Goal: Information Seeking & Learning: Learn about a topic

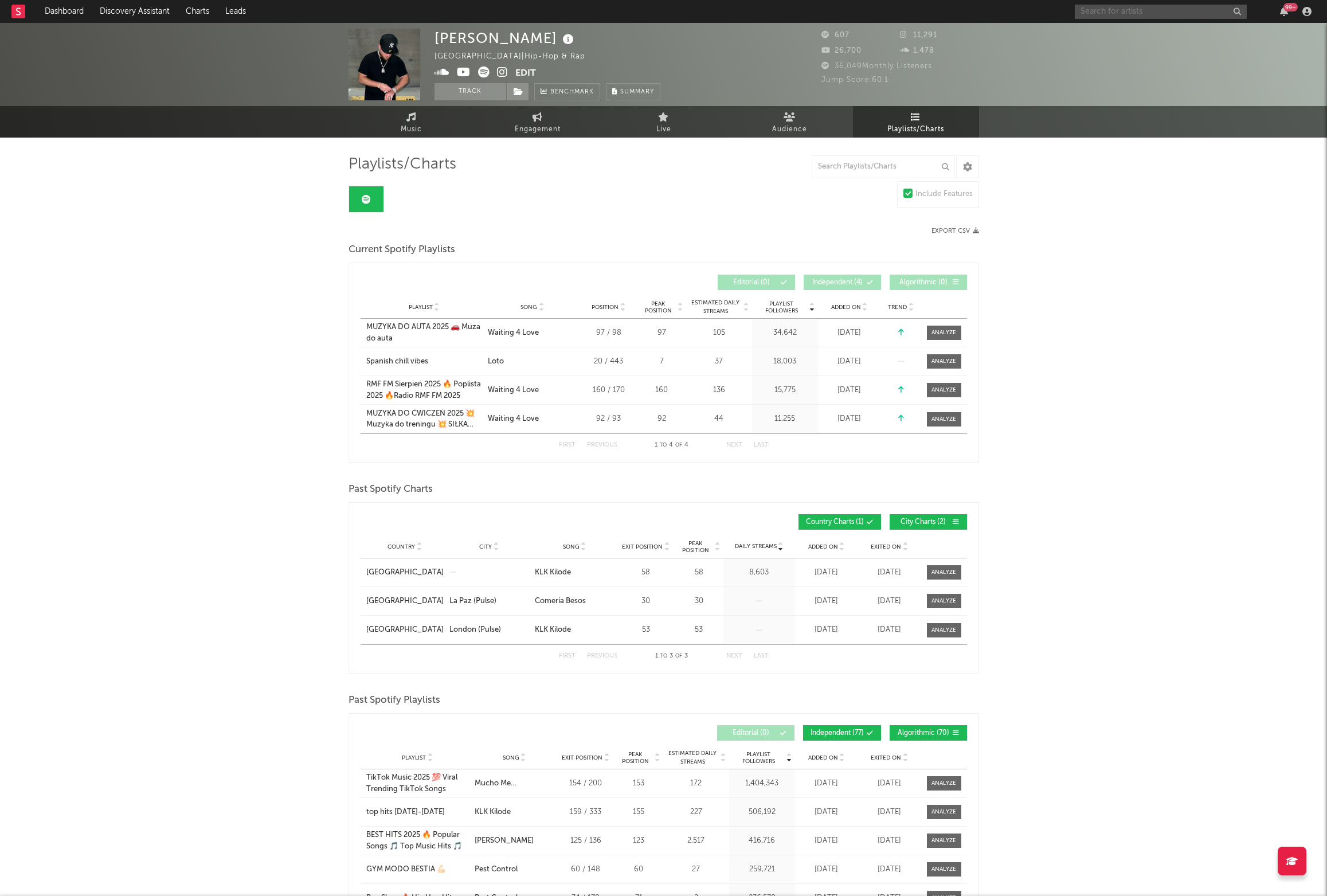
click at [1085, 6] on input "text" at bounding box center [1160, 12] width 172 height 14
type input "[PERSON_NAME] damnd"
click at [1147, 18] on div "[PERSON_NAME] damnd" at bounding box center [1160, 12] width 172 height 14
click at [1140, 16] on input "[PERSON_NAME] damnd" at bounding box center [1160, 12] width 172 height 14
click at [1137, 38] on div "jhonniedamnd" at bounding box center [1178, 35] width 126 height 14
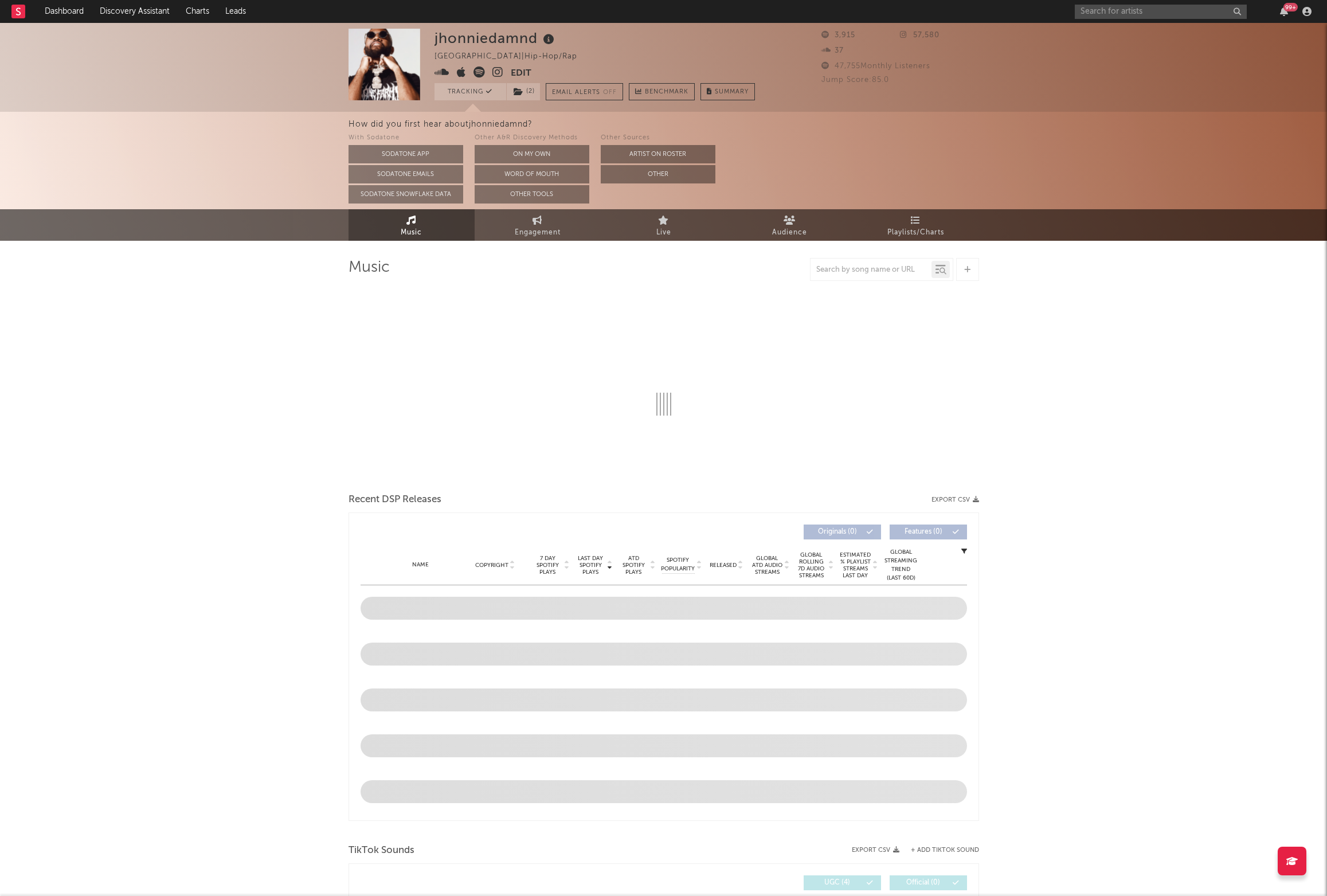
select select "6m"
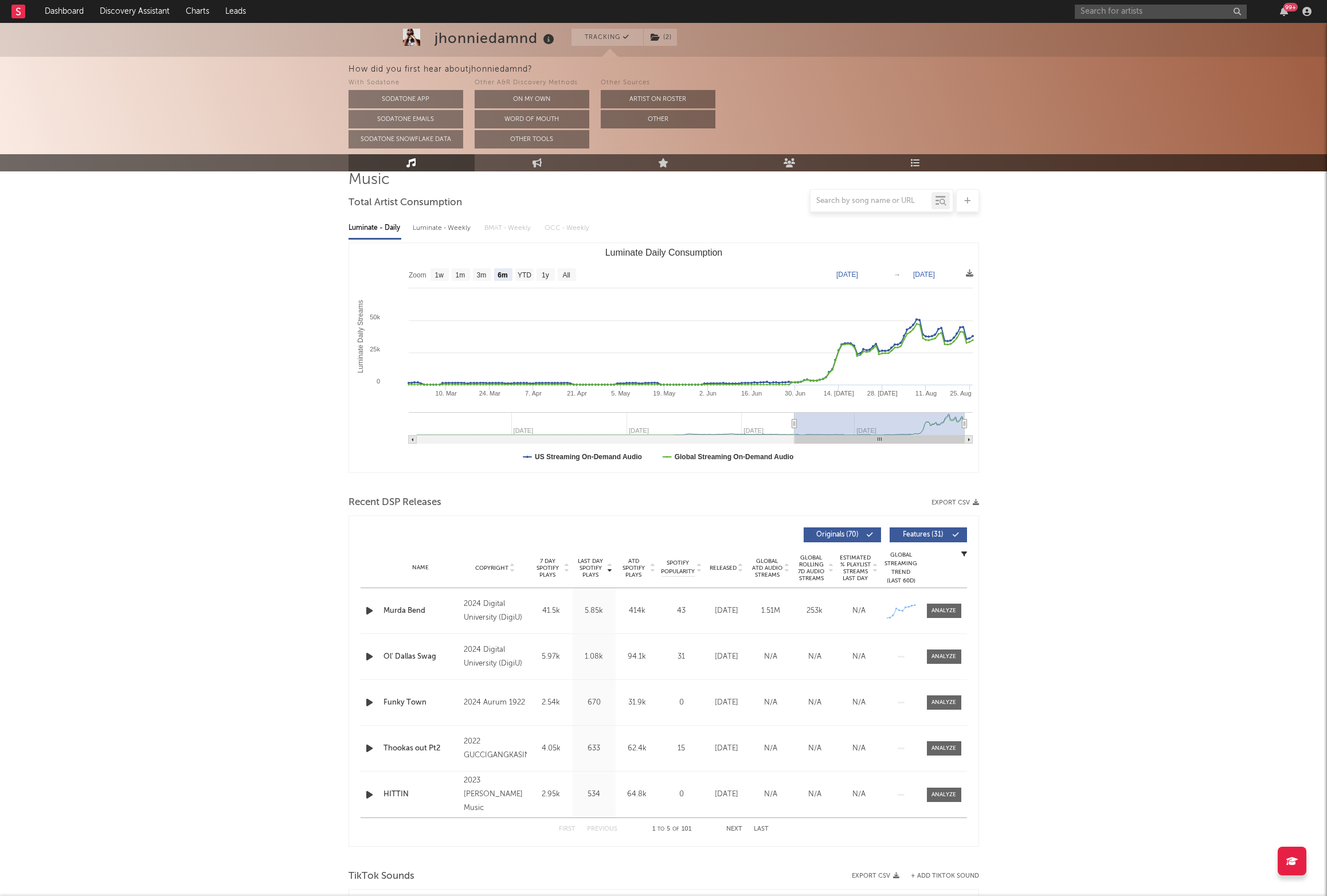
scroll to position [185, 0]
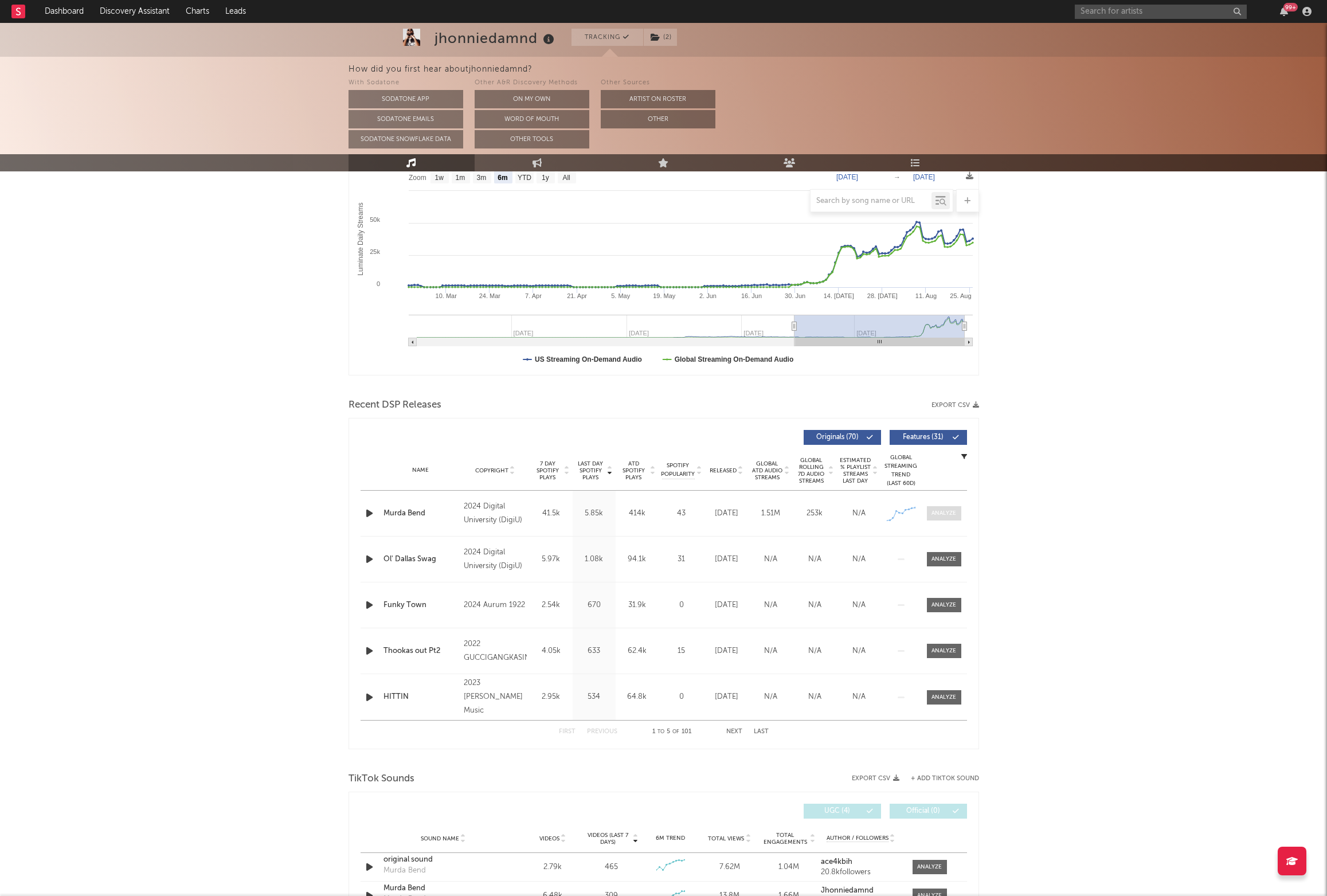
click at [934, 520] on span at bounding box center [944, 513] width 35 height 14
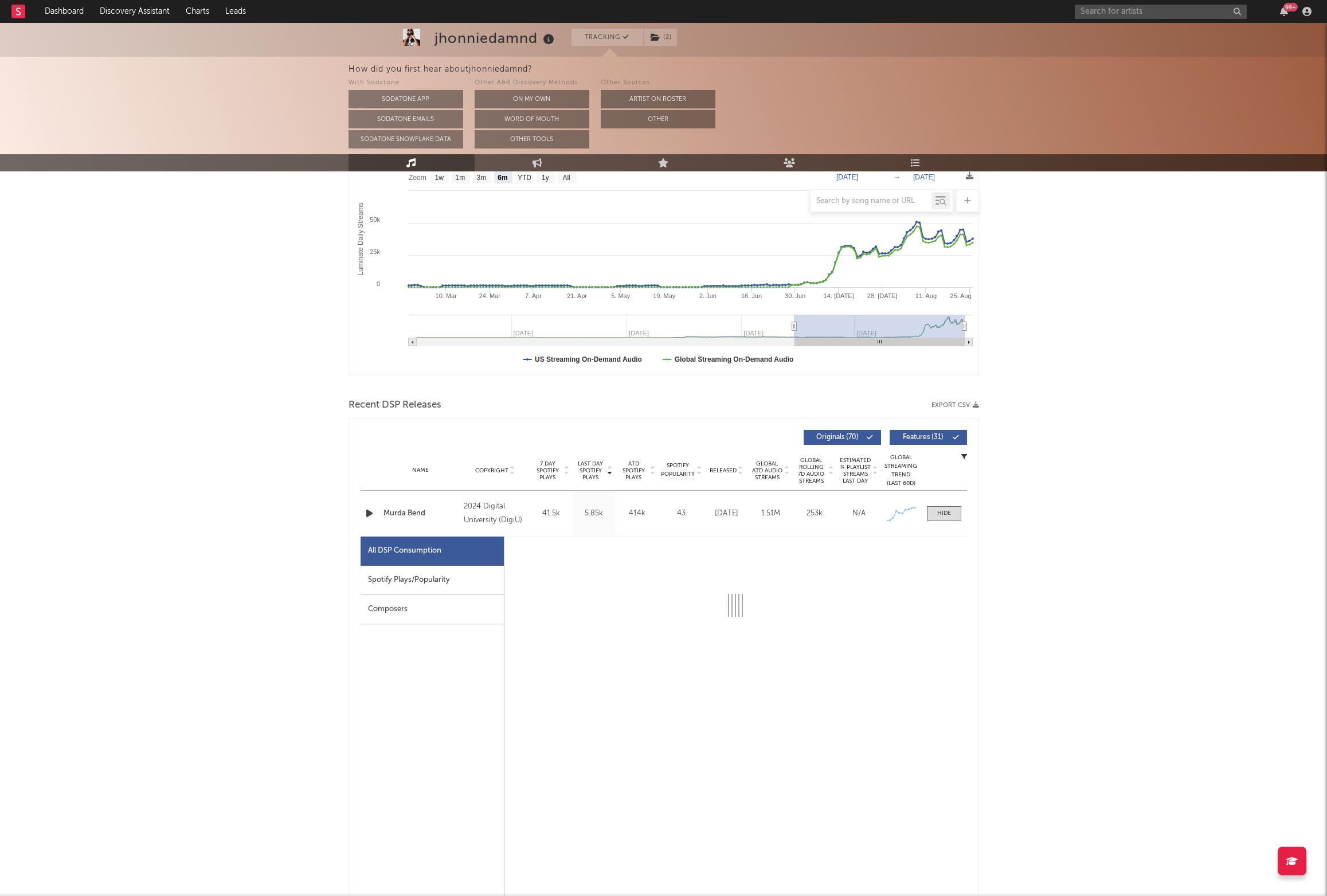
select select "1w"
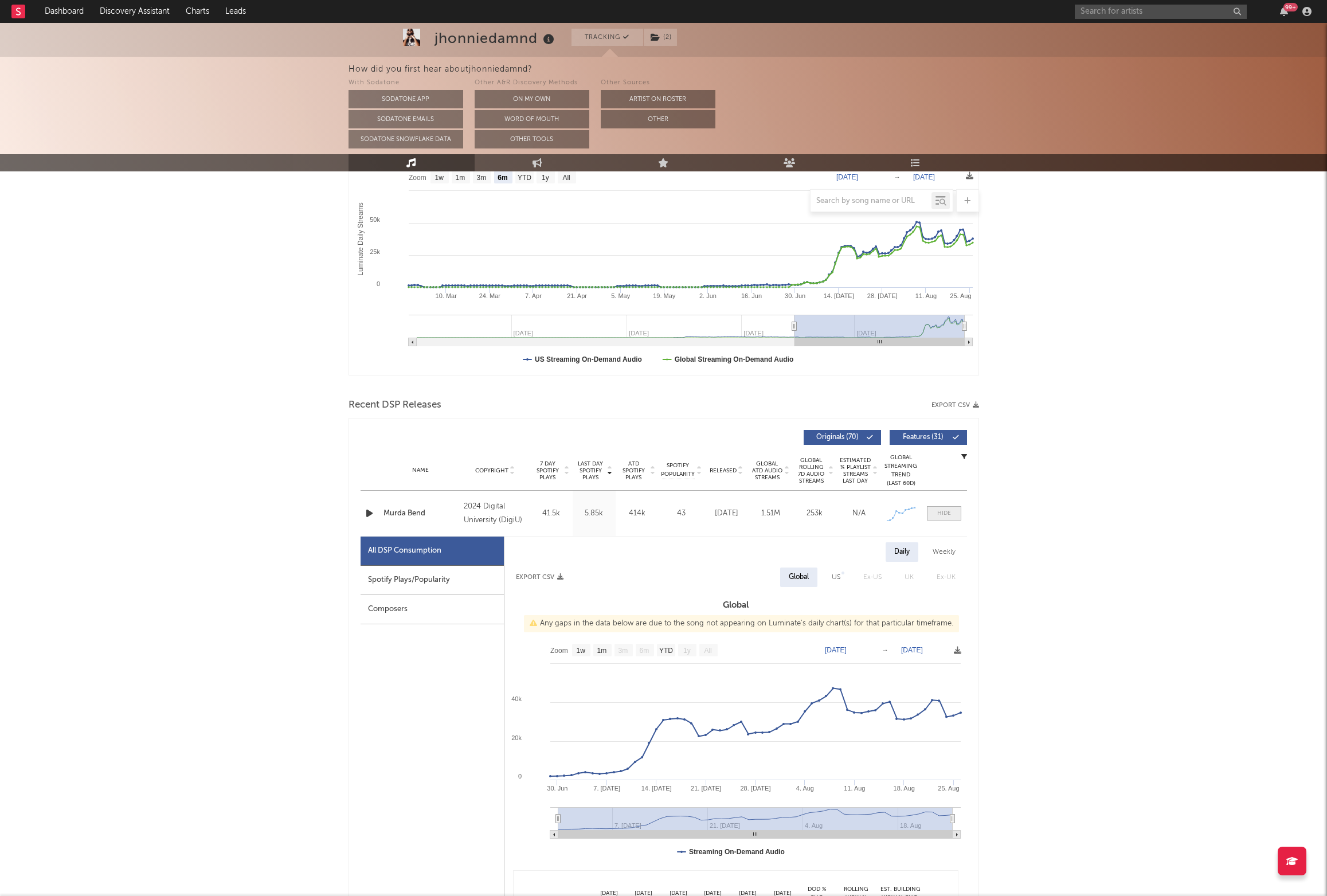
click at [945, 517] on div at bounding box center [944, 513] width 14 height 9
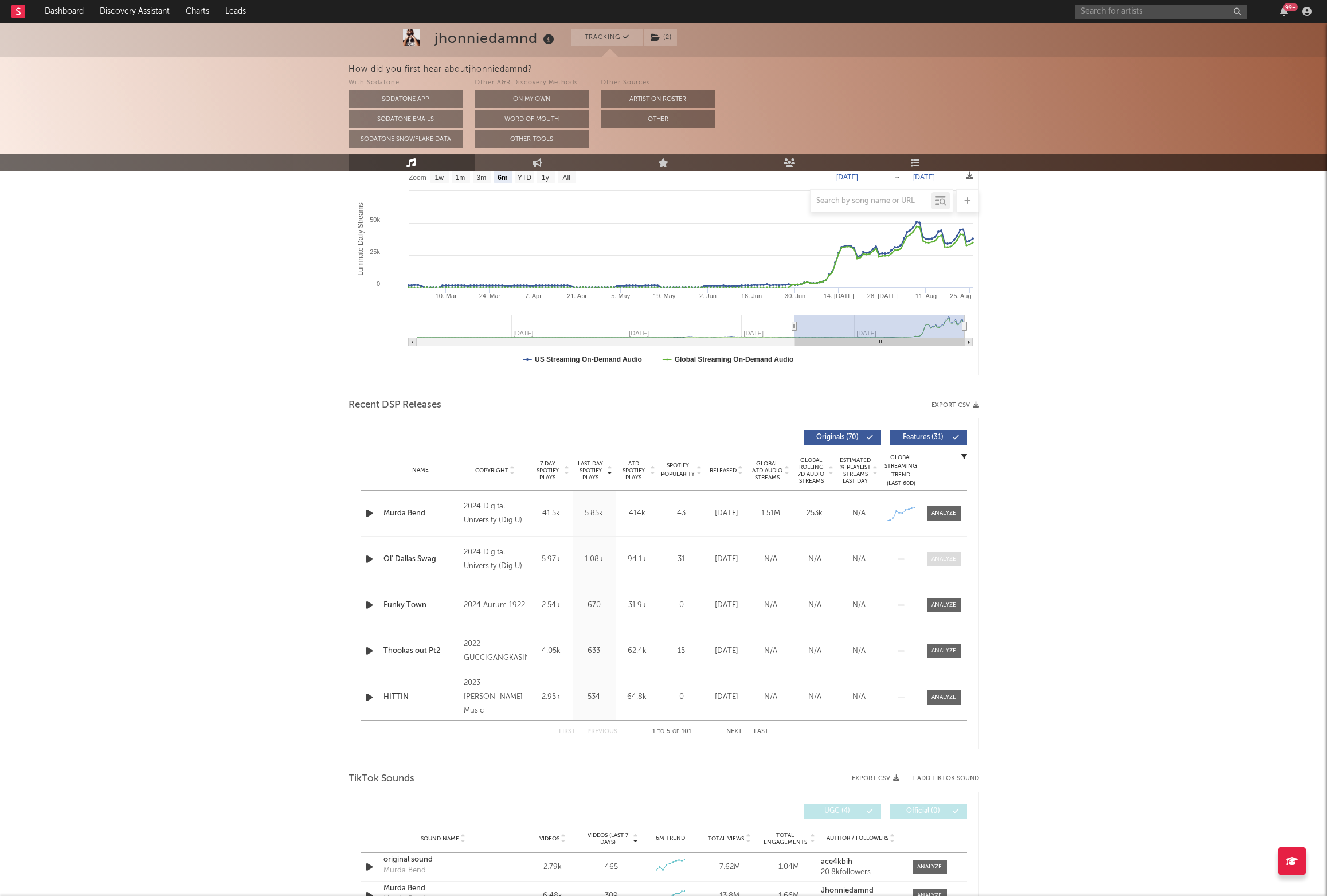
click at [933, 562] on div at bounding box center [943, 559] width 25 height 9
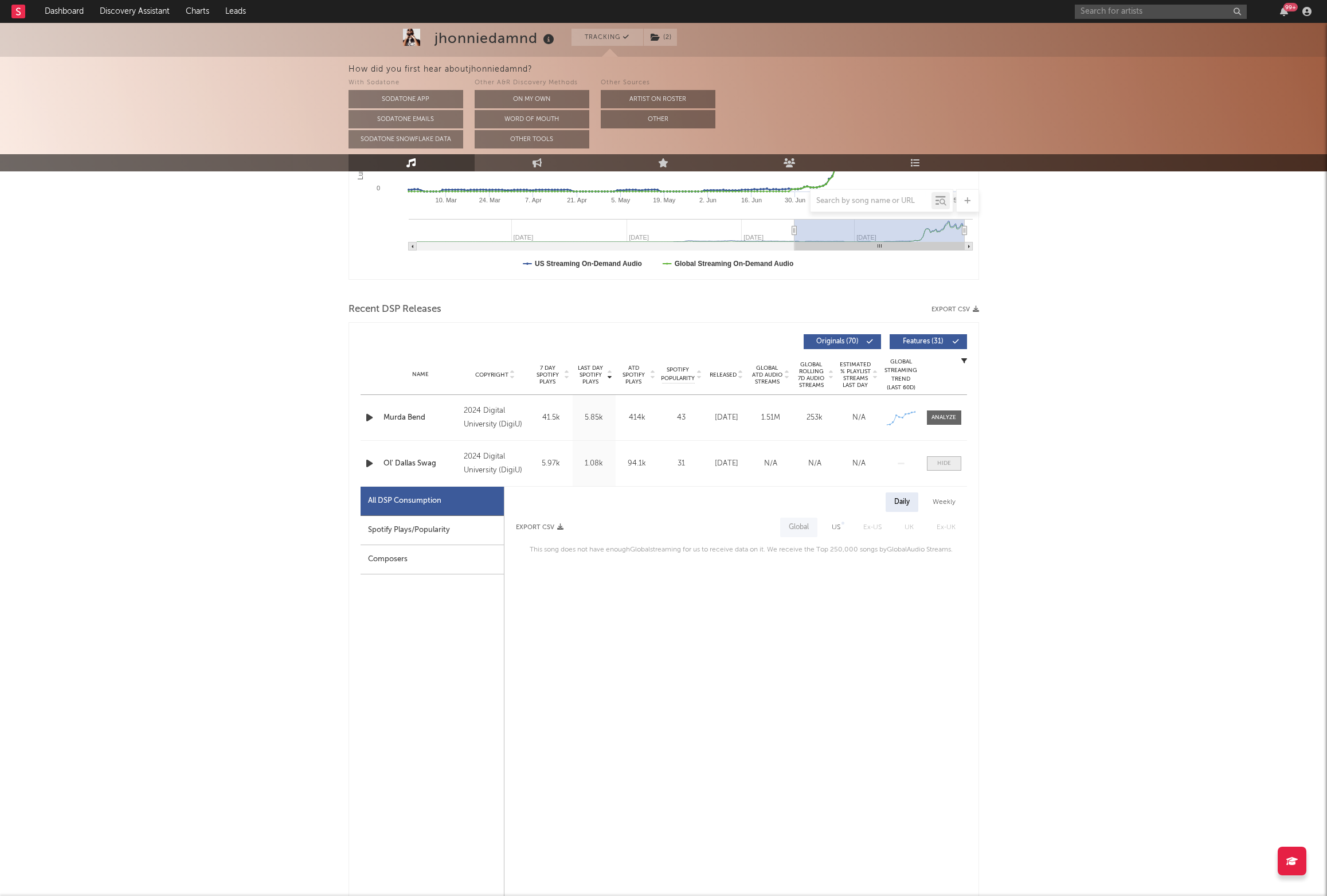
scroll to position [236, 0]
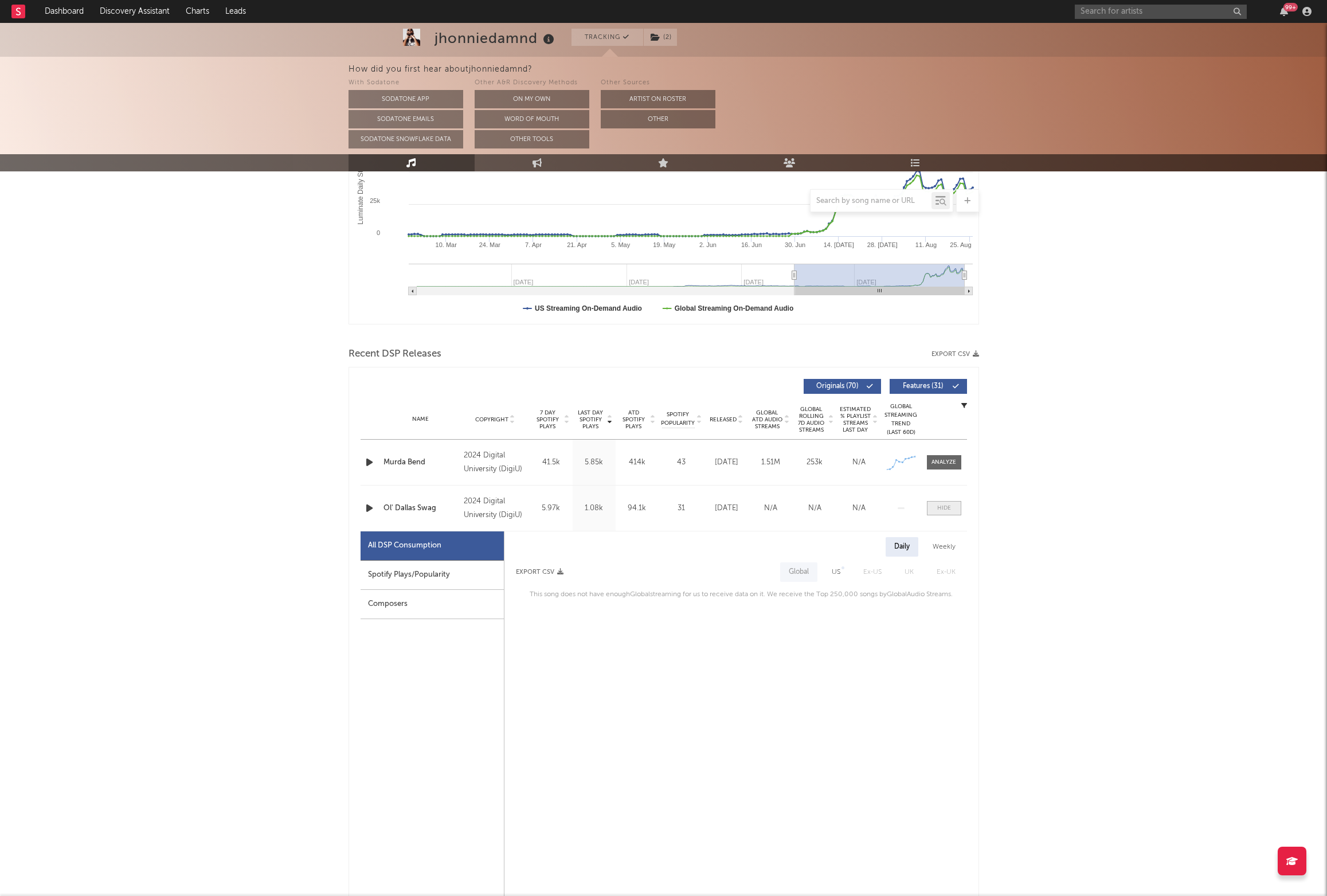
click at [944, 506] on div at bounding box center [944, 508] width 14 height 9
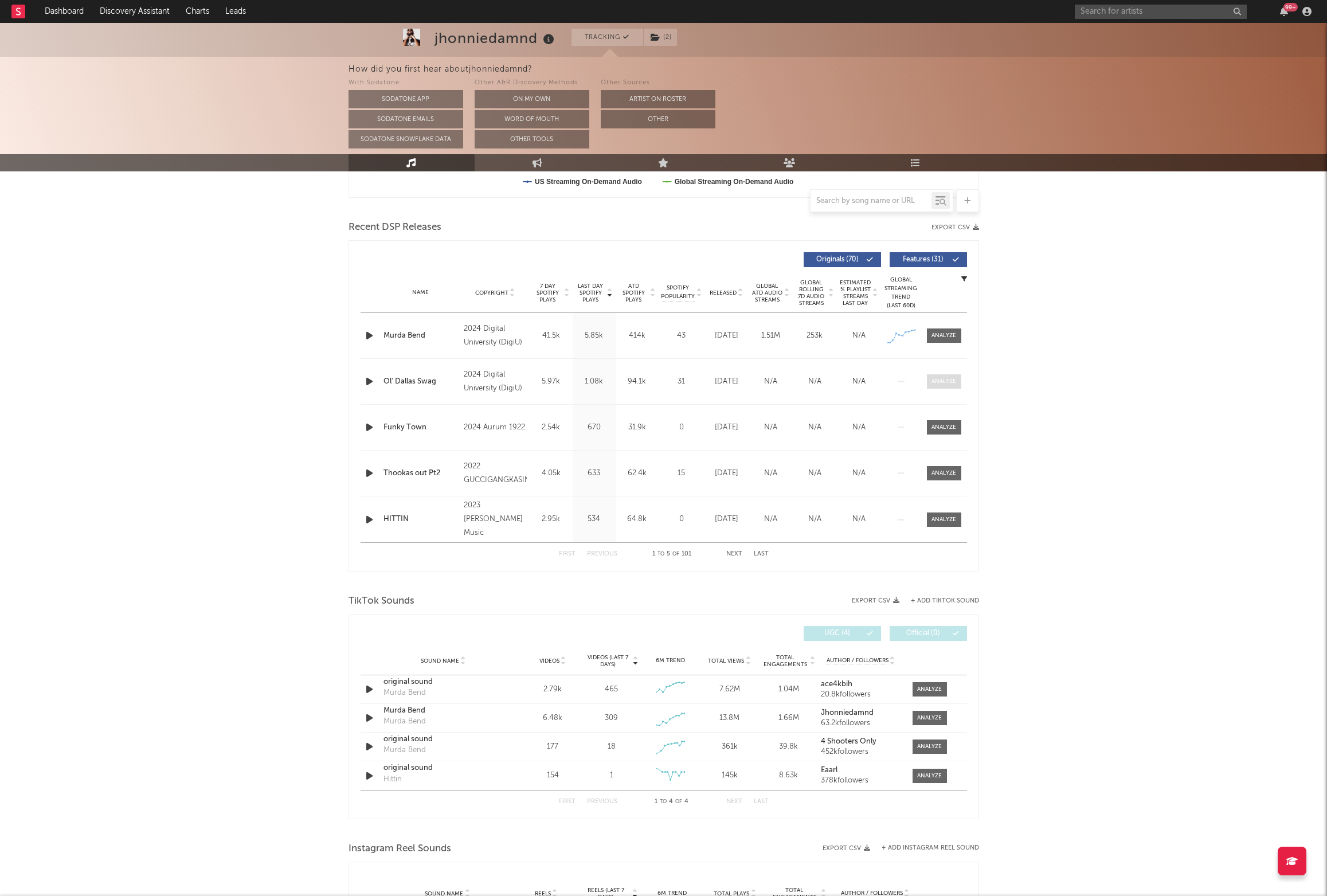
scroll to position [365, 0]
click at [940, 426] on div at bounding box center [943, 425] width 25 height 9
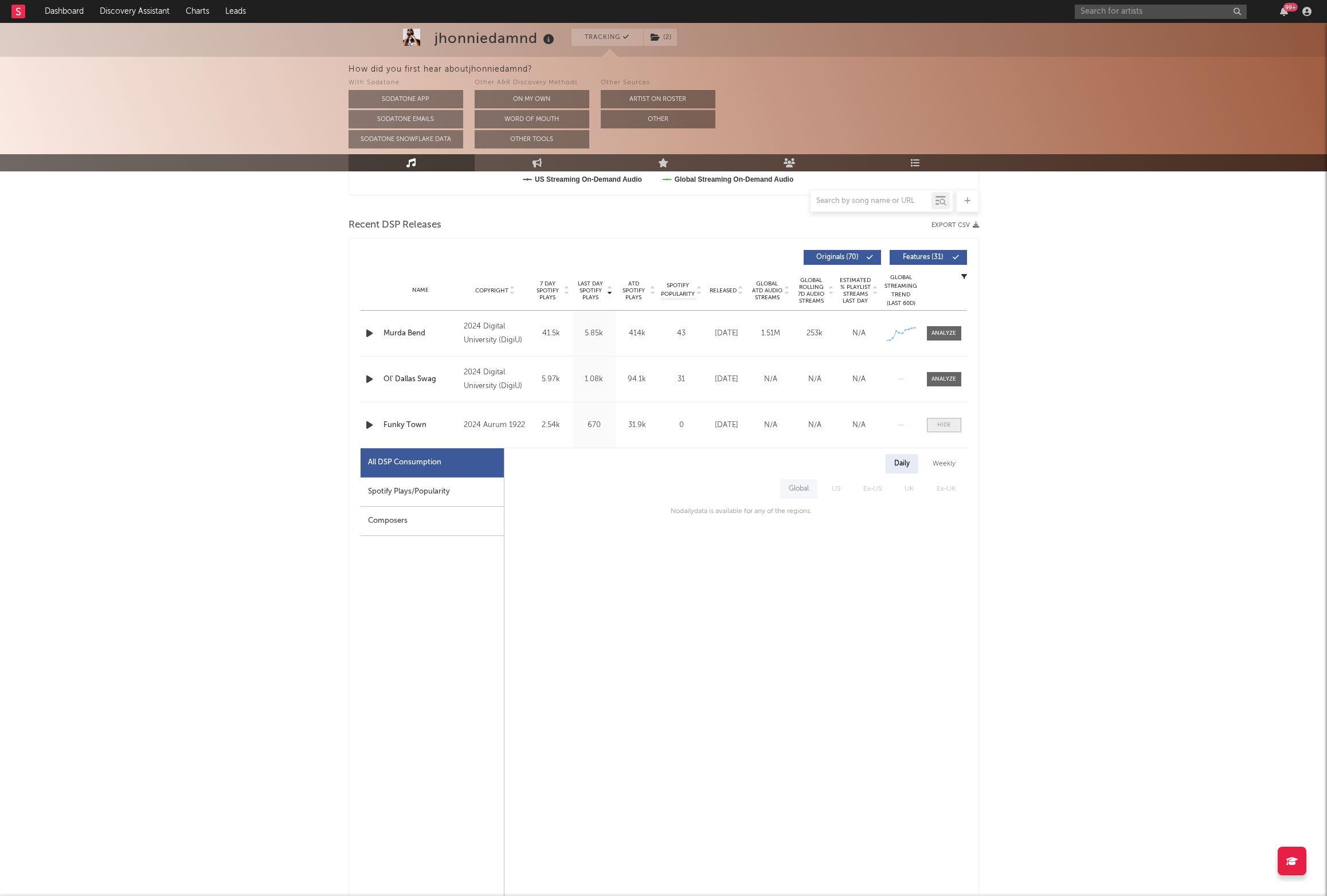
click at [940, 426] on div at bounding box center [944, 425] width 14 height 9
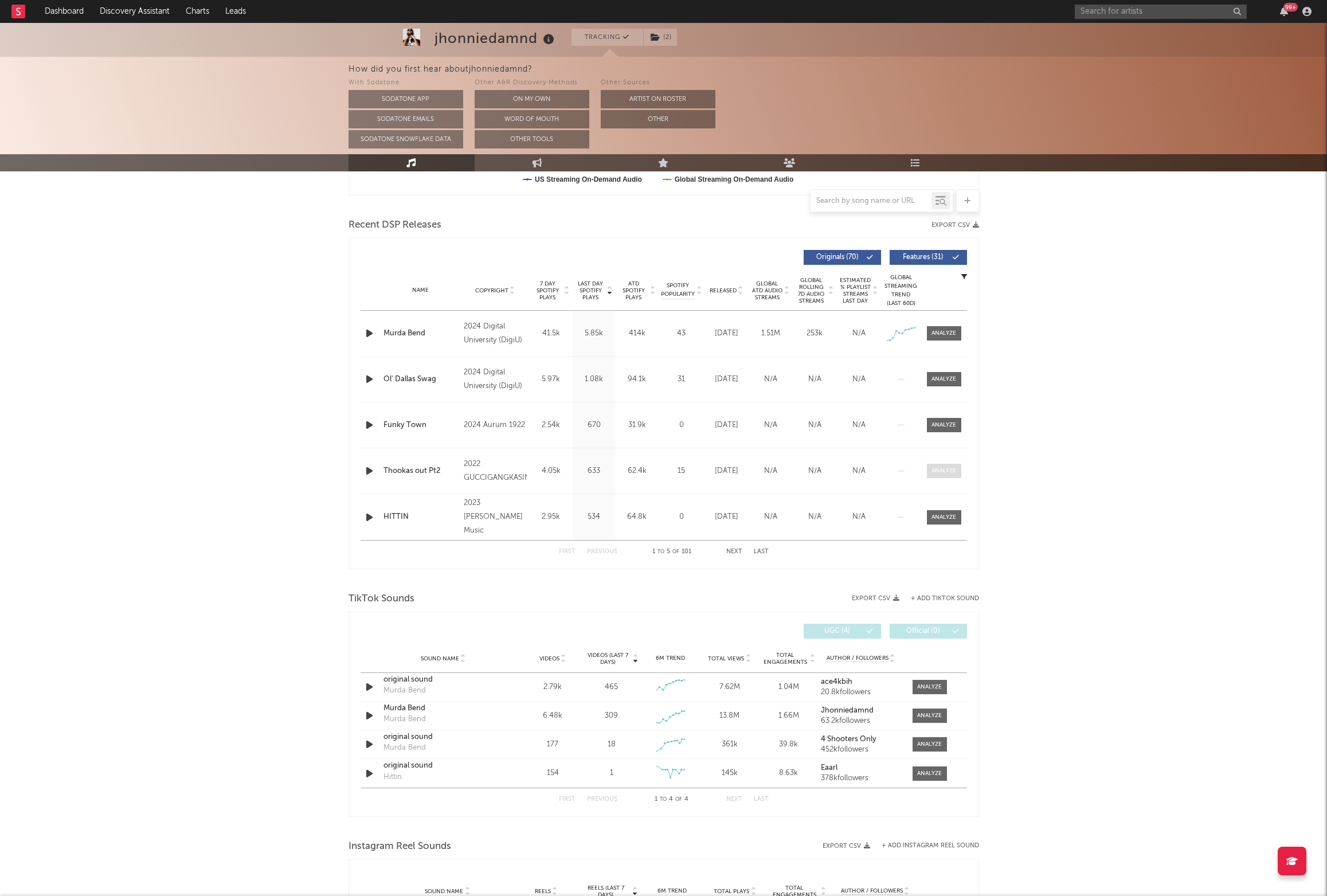
click at [940, 467] on div at bounding box center [943, 471] width 25 height 9
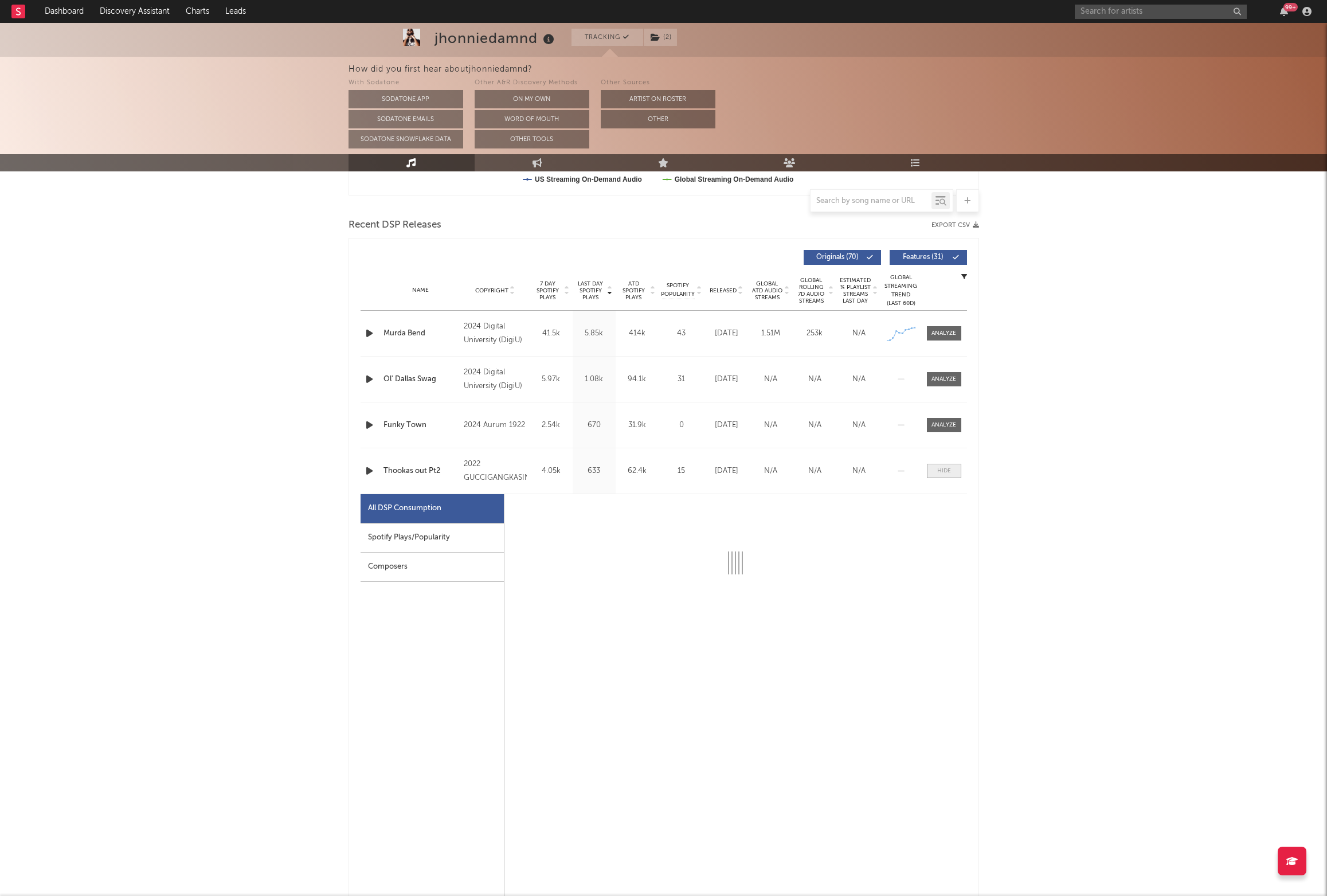
click at [940, 467] on div at bounding box center [944, 471] width 14 height 9
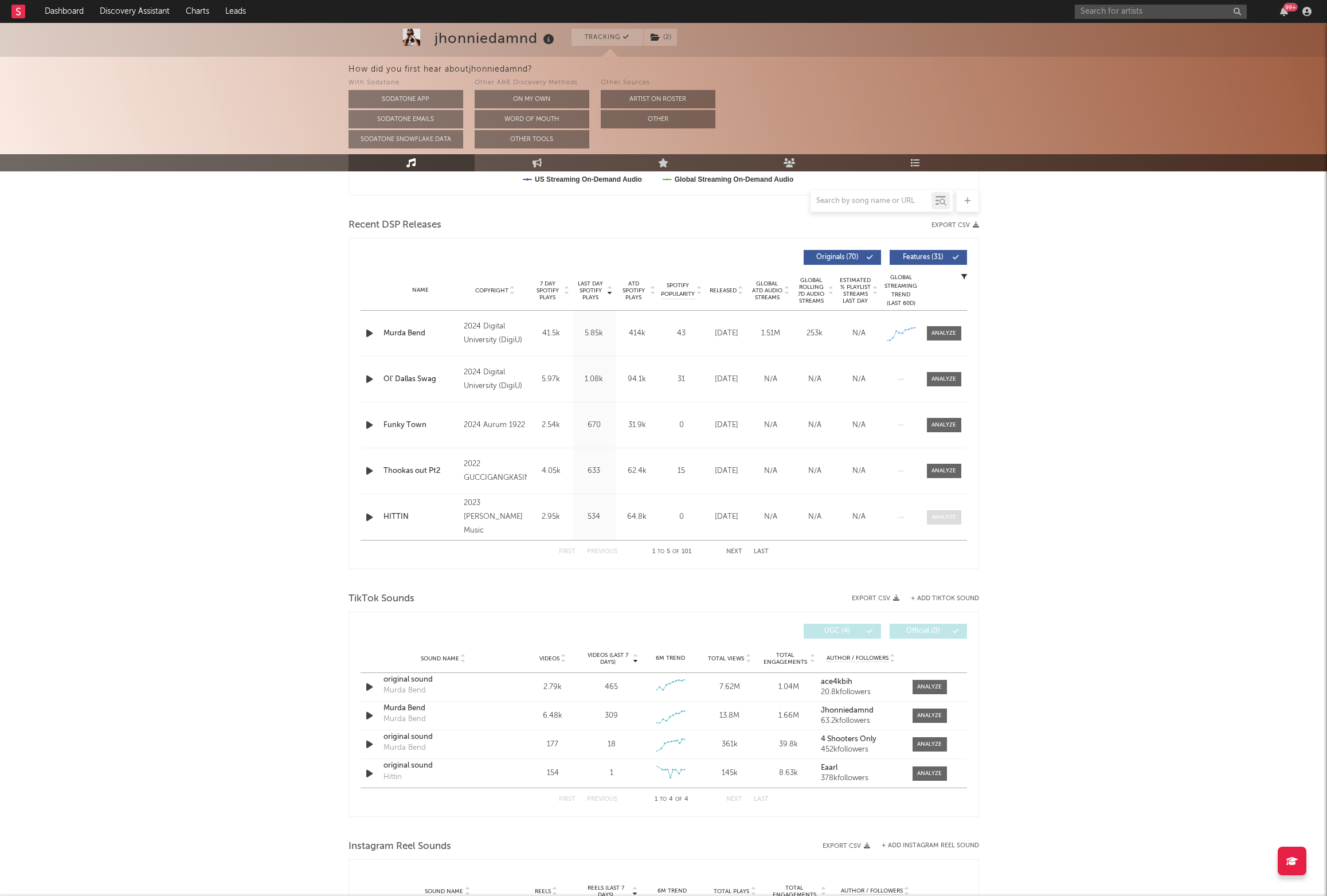
click at [935, 512] on span at bounding box center [944, 517] width 35 height 14
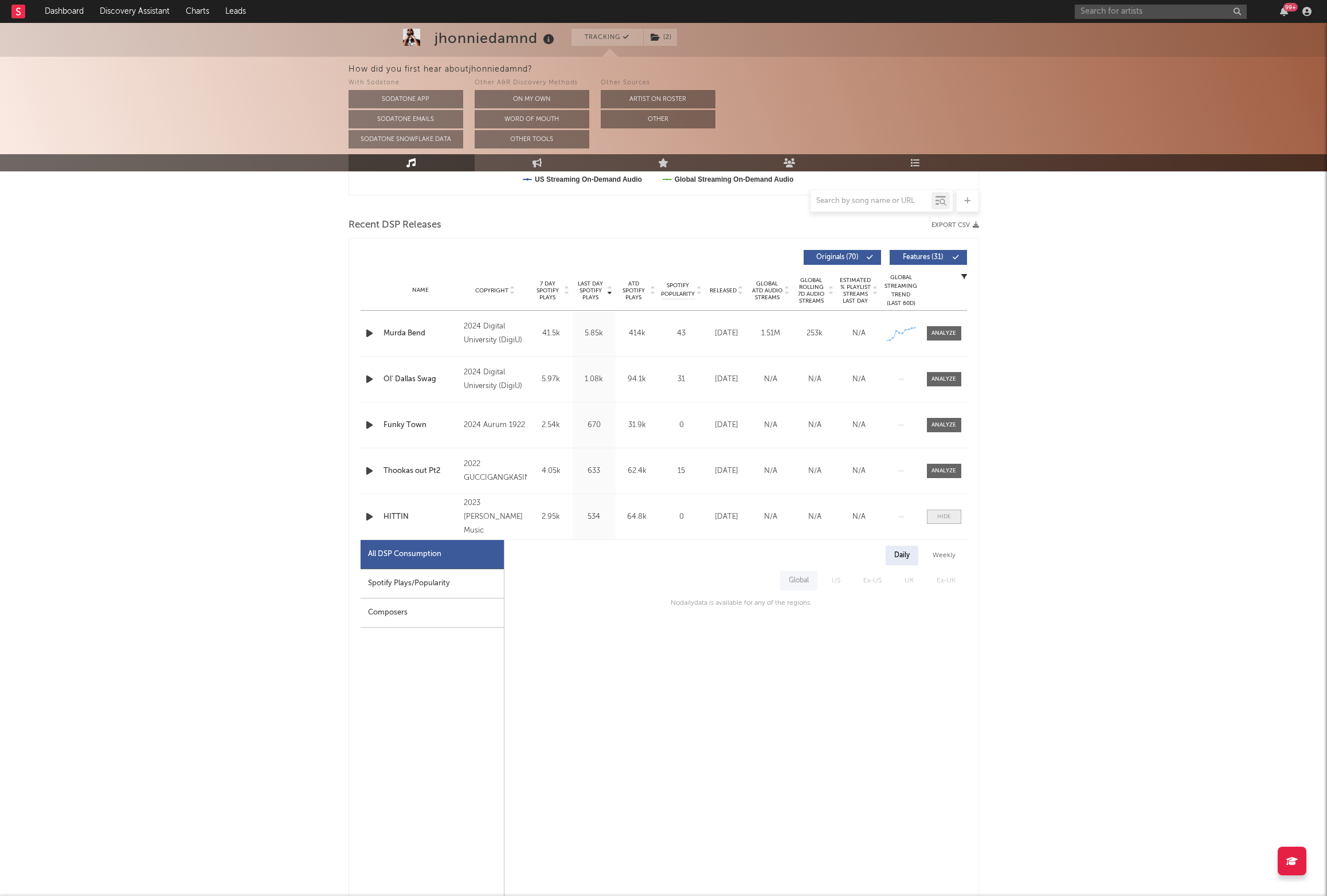
click at [935, 512] on span at bounding box center [944, 517] width 35 height 14
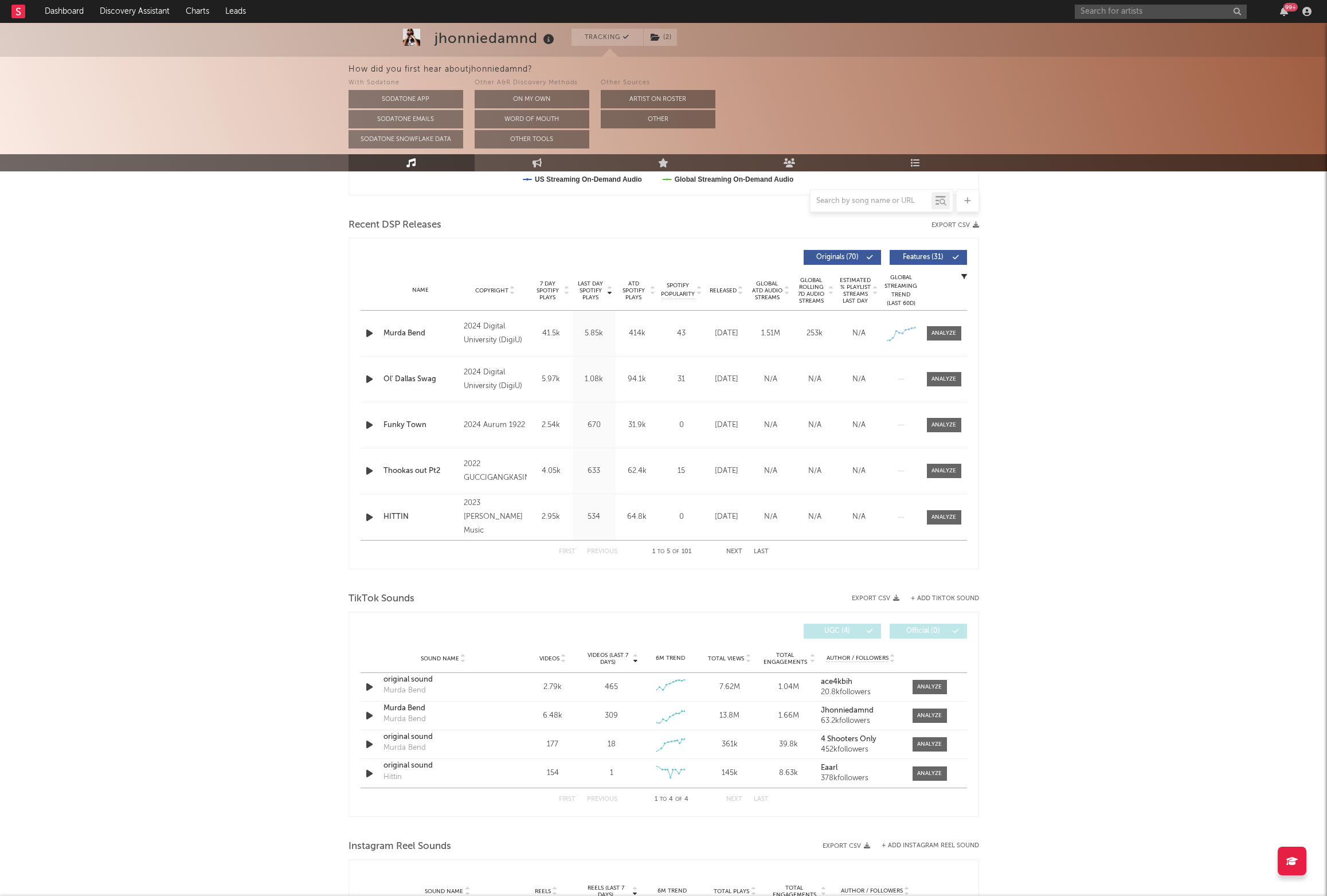
click at [727, 547] on div "First Previous 1 to 5 of 101 Next Last" at bounding box center [663, 552] width 210 height 22
click at [50, 12] on link "Dashboard" at bounding box center [64, 11] width 55 height 23
